Goal: Navigation & Orientation: Find specific page/section

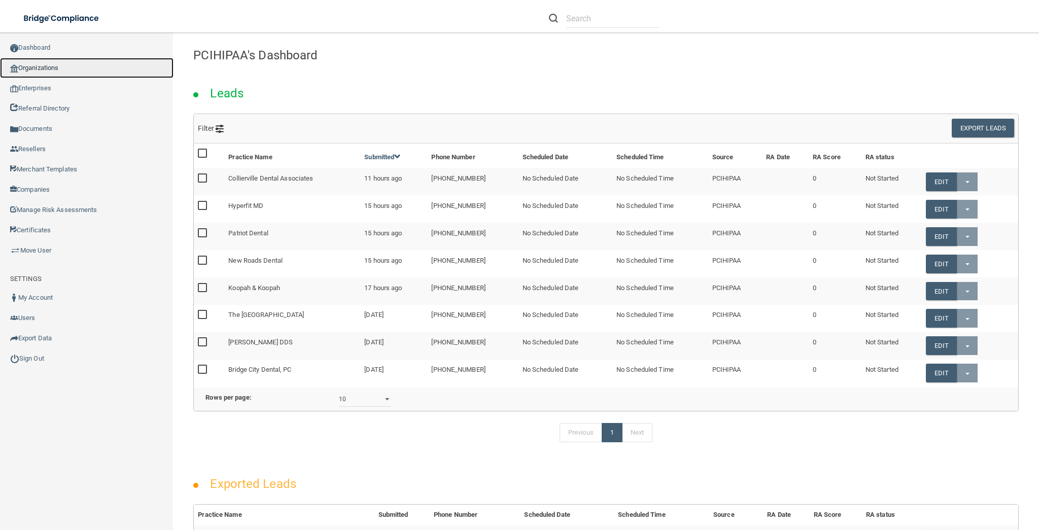
click at [96, 67] on link "Organizations" at bounding box center [86, 68] width 173 height 20
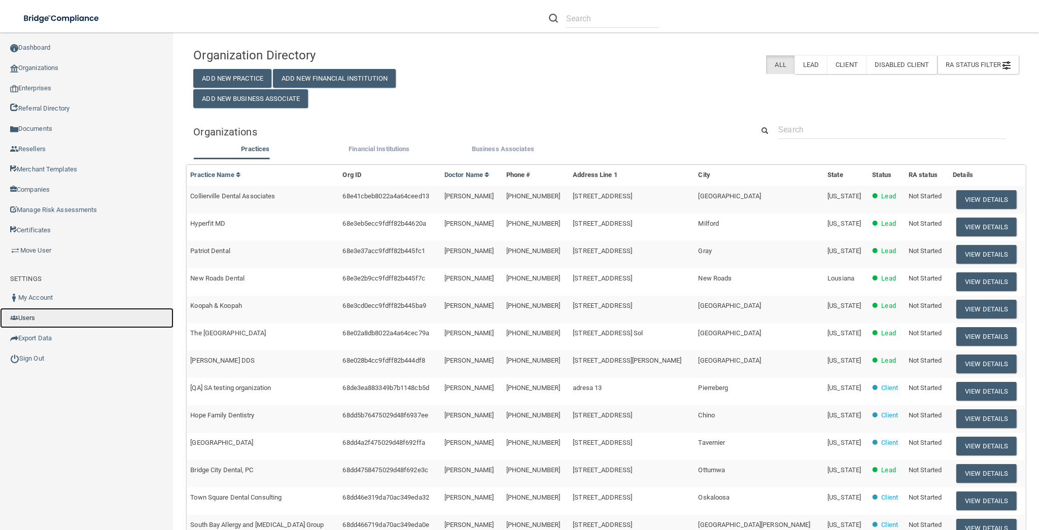
click at [51, 319] on link "Users" at bounding box center [86, 318] width 173 height 20
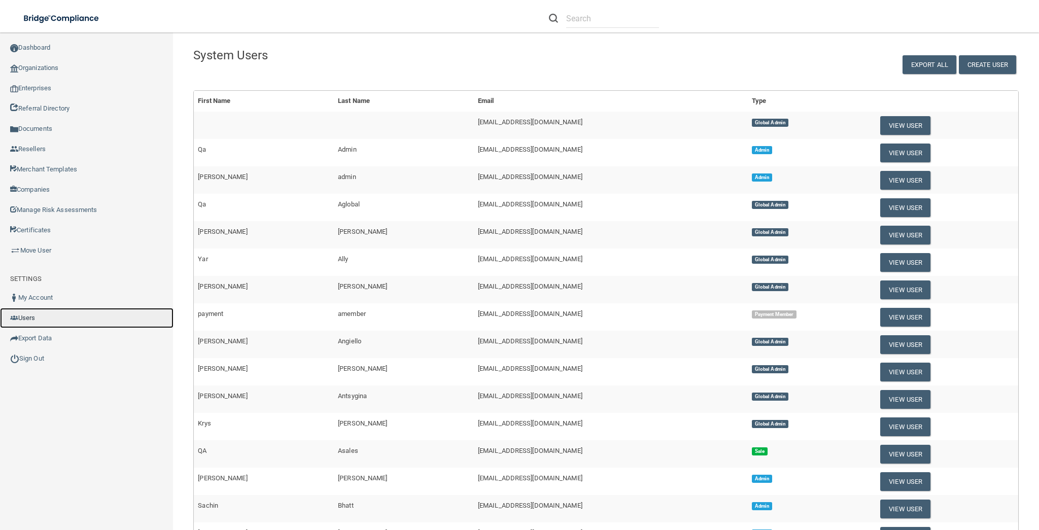
scroll to position [212, 0]
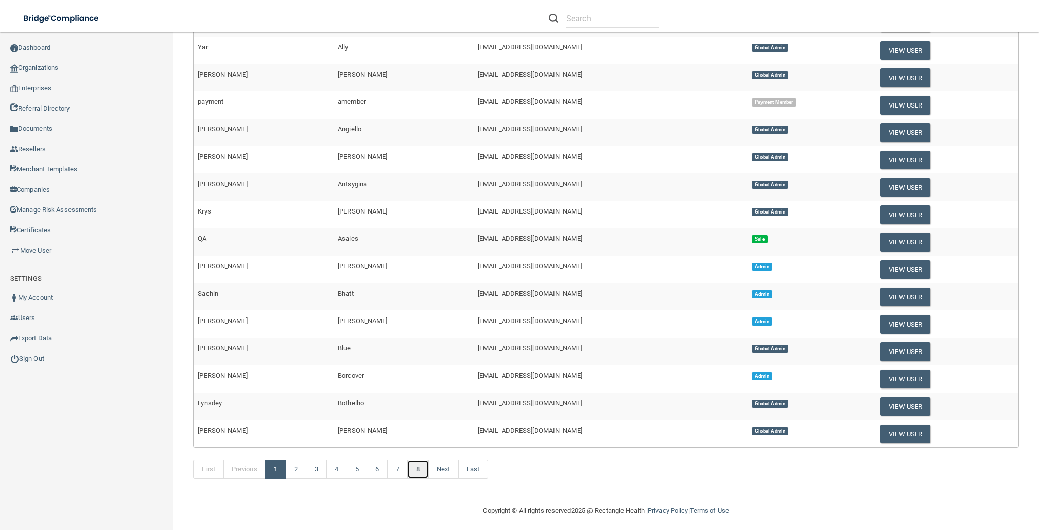
click at [415, 466] on link "8" at bounding box center [417, 468] width 21 height 19
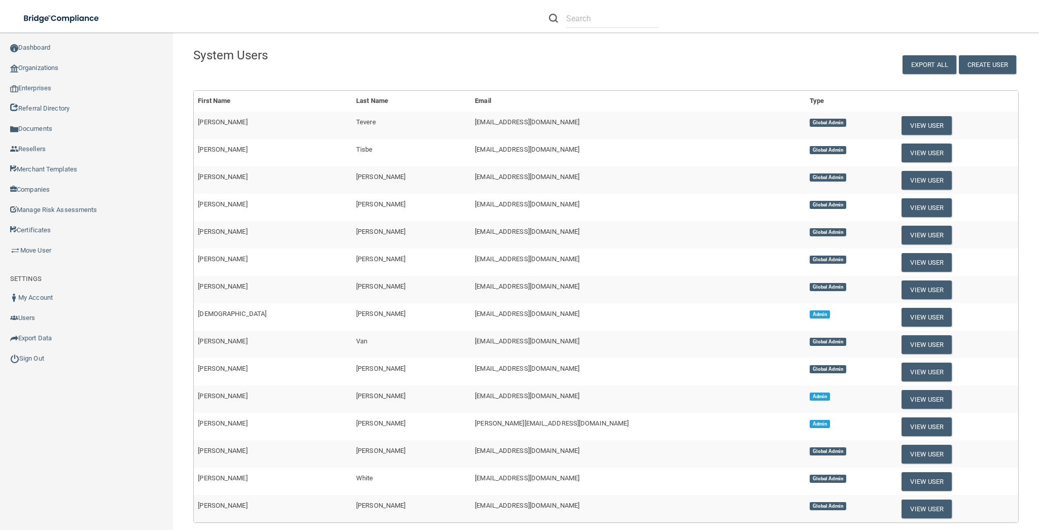
scroll to position [76, 0]
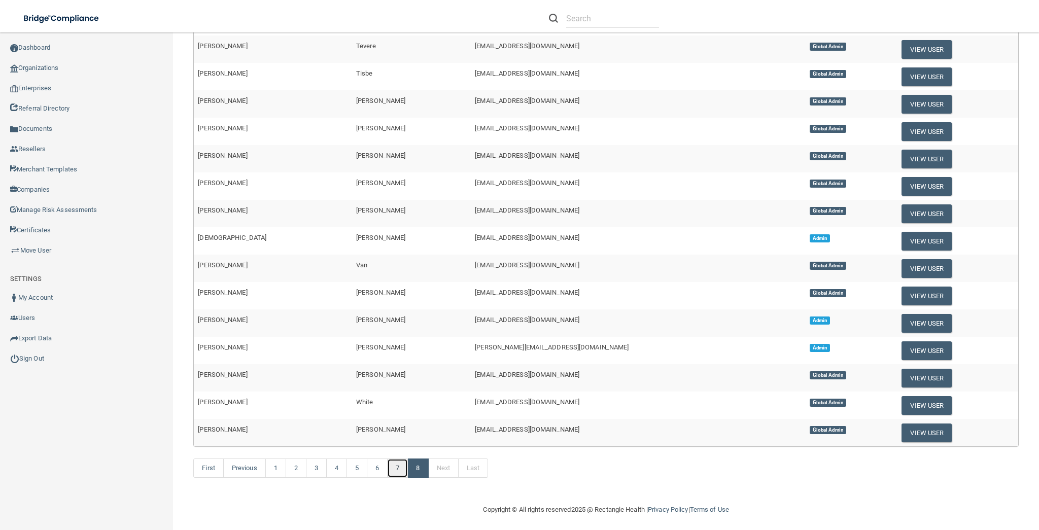
click at [398, 463] on link "7" at bounding box center [397, 467] width 21 height 19
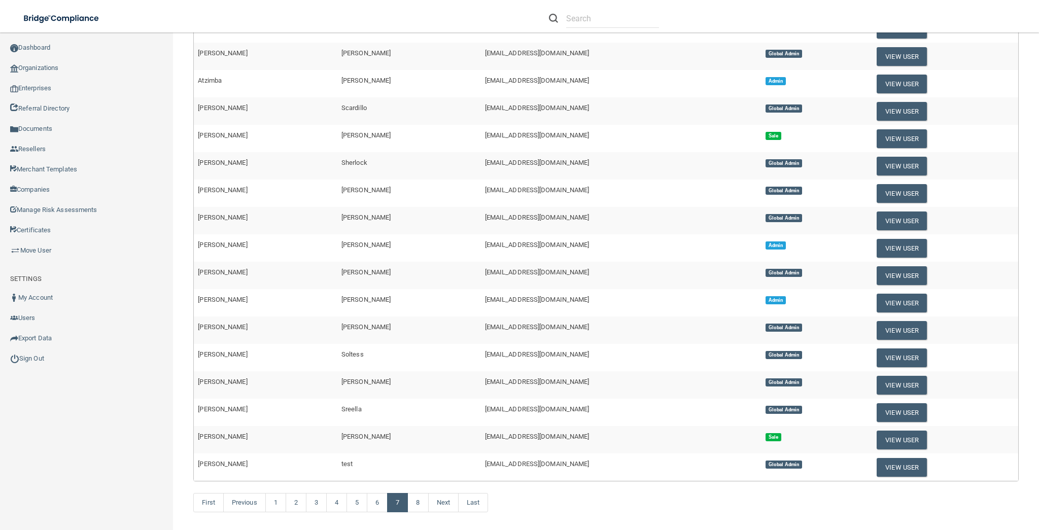
scroll to position [212, 0]
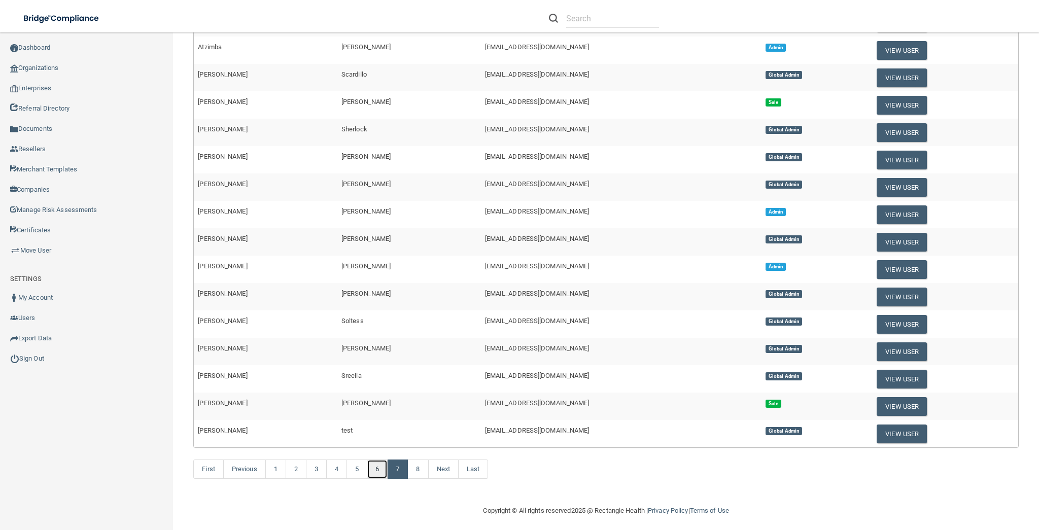
click at [378, 462] on link "6" at bounding box center [377, 468] width 21 height 19
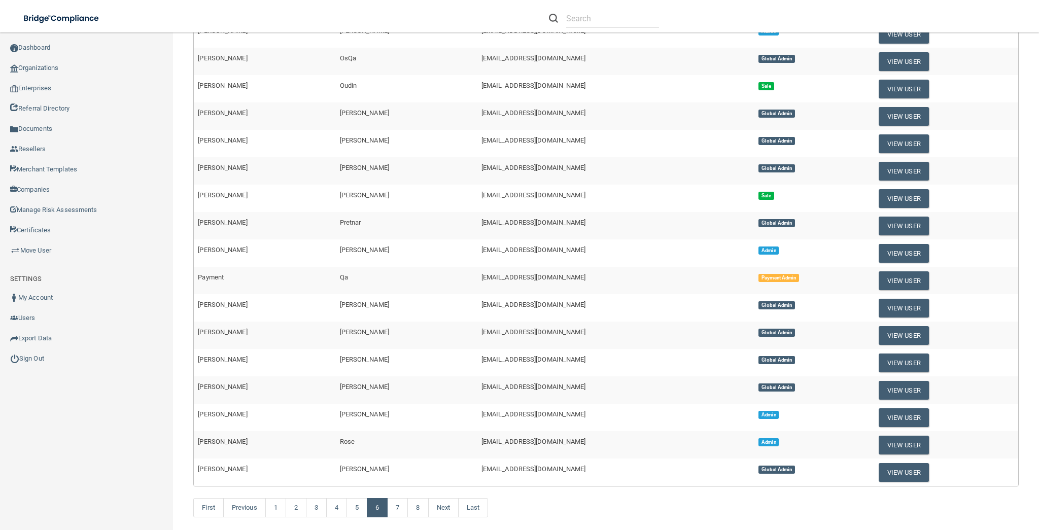
scroll to position [212, 0]
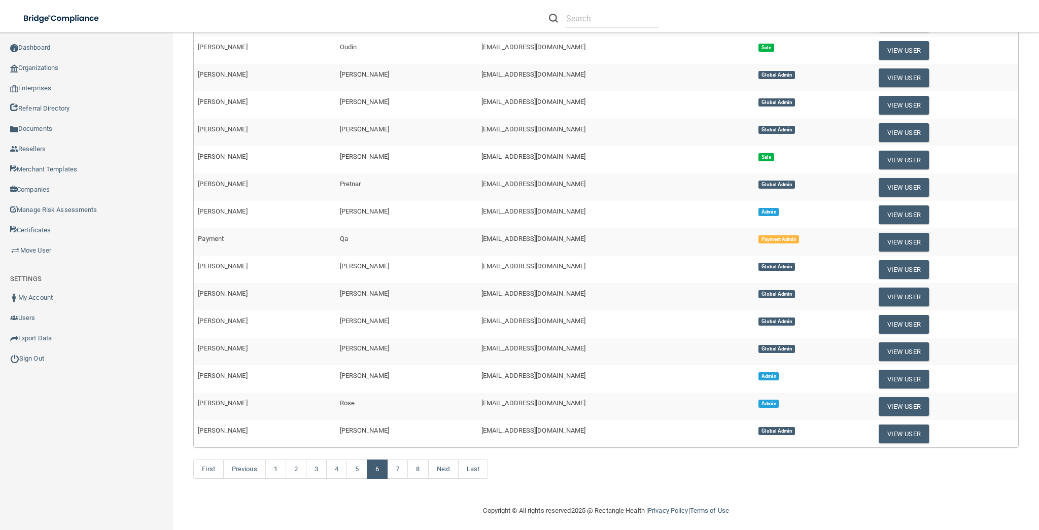
click at [340, 132] on td "[PERSON_NAME]" at bounding box center [406, 132] width 141 height 27
click at [397, 464] on link "7" at bounding box center [397, 468] width 21 height 19
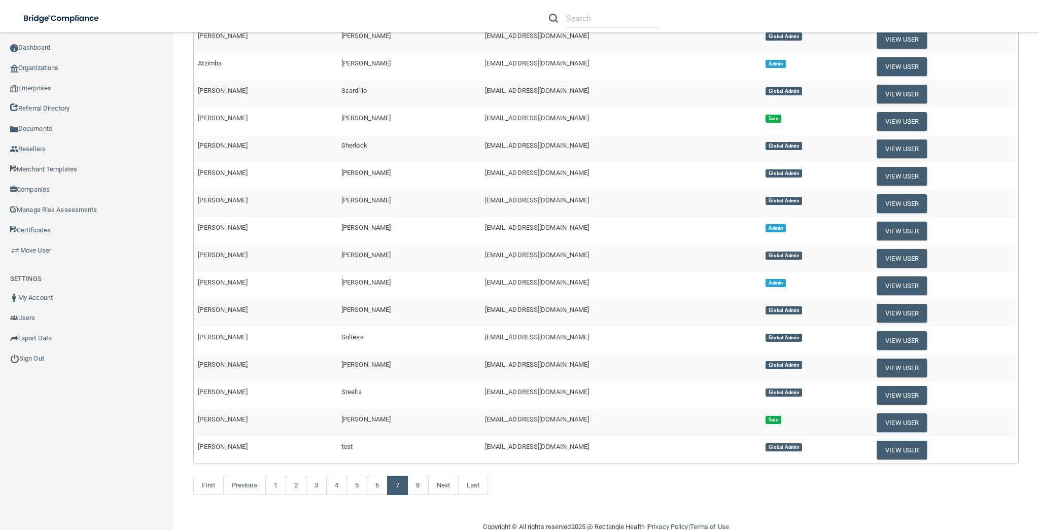
scroll to position [212, 0]
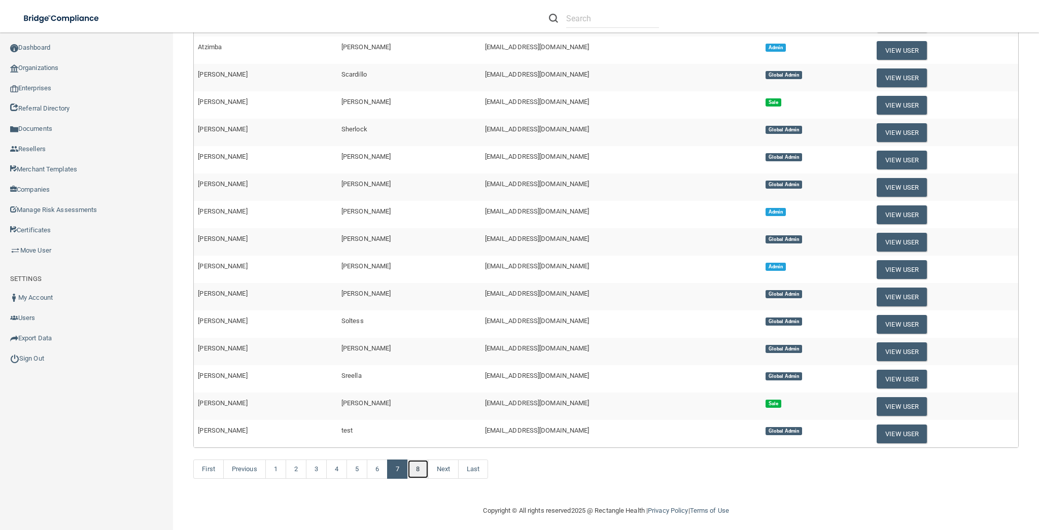
click at [416, 466] on link "8" at bounding box center [417, 468] width 21 height 19
